Goal: Check status: Check status

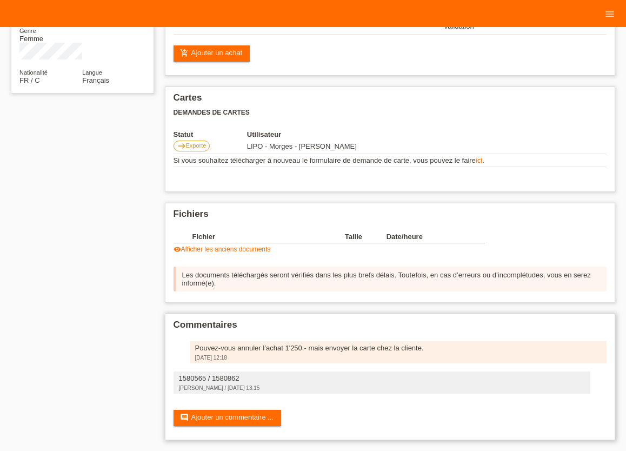
scroll to position [183, 0]
click at [607, 11] on icon "menu" at bounding box center [610, 14] width 11 height 11
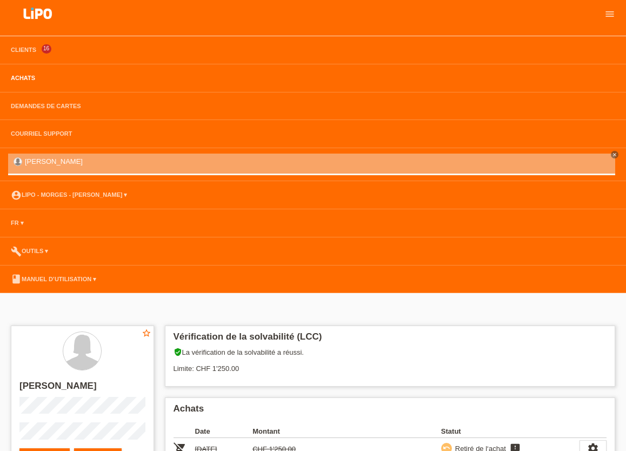
click at [22, 79] on link "Achats" at bounding box center [22, 78] width 35 height 6
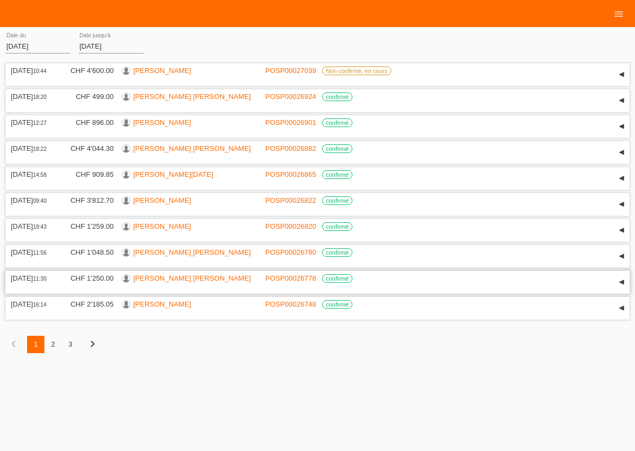
click at [141, 282] on link "[PERSON_NAME] [PERSON_NAME]" at bounding box center [191, 278] width 117 height 8
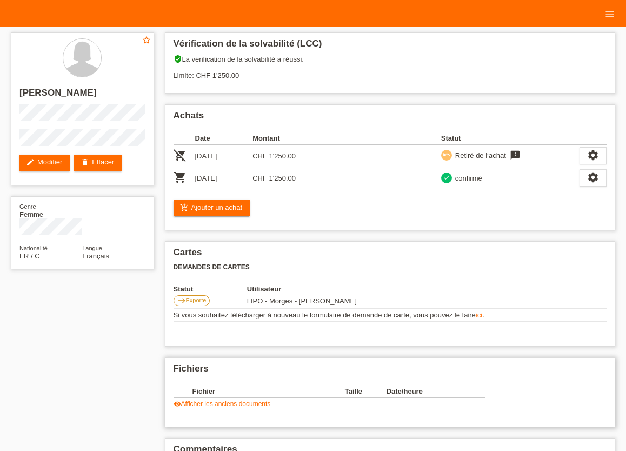
click at [217, 407] on link "visibility Afficher les anciens documents" at bounding box center [222, 404] width 97 height 8
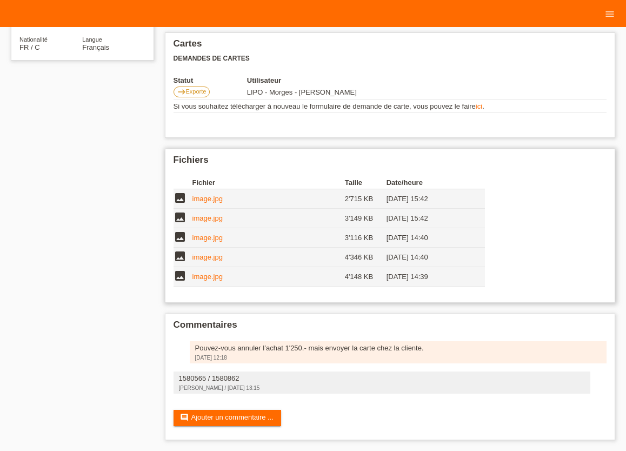
scroll to position [214, 0]
click at [207, 277] on link "image.jpg" at bounding box center [208, 277] width 30 height 8
click at [211, 254] on link "image.jpg" at bounding box center [208, 257] width 30 height 8
click at [210, 234] on link "image.jpg" at bounding box center [208, 238] width 30 height 8
click at [201, 216] on link "image.jpg" at bounding box center [208, 218] width 30 height 8
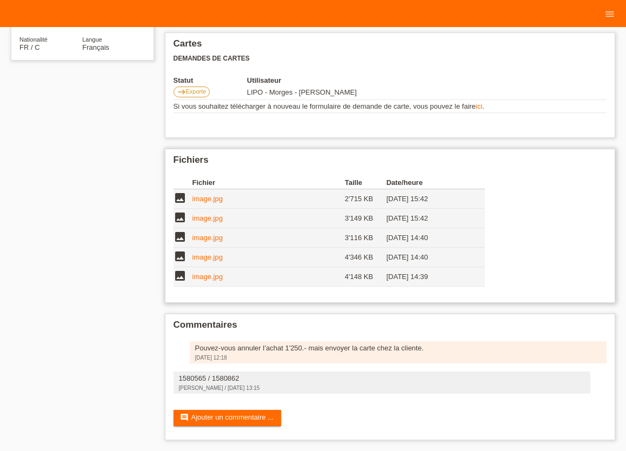
click at [207, 195] on link "image.jpg" at bounding box center [208, 199] width 30 height 8
